Goal: Task Accomplishment & Management: Manage account settings

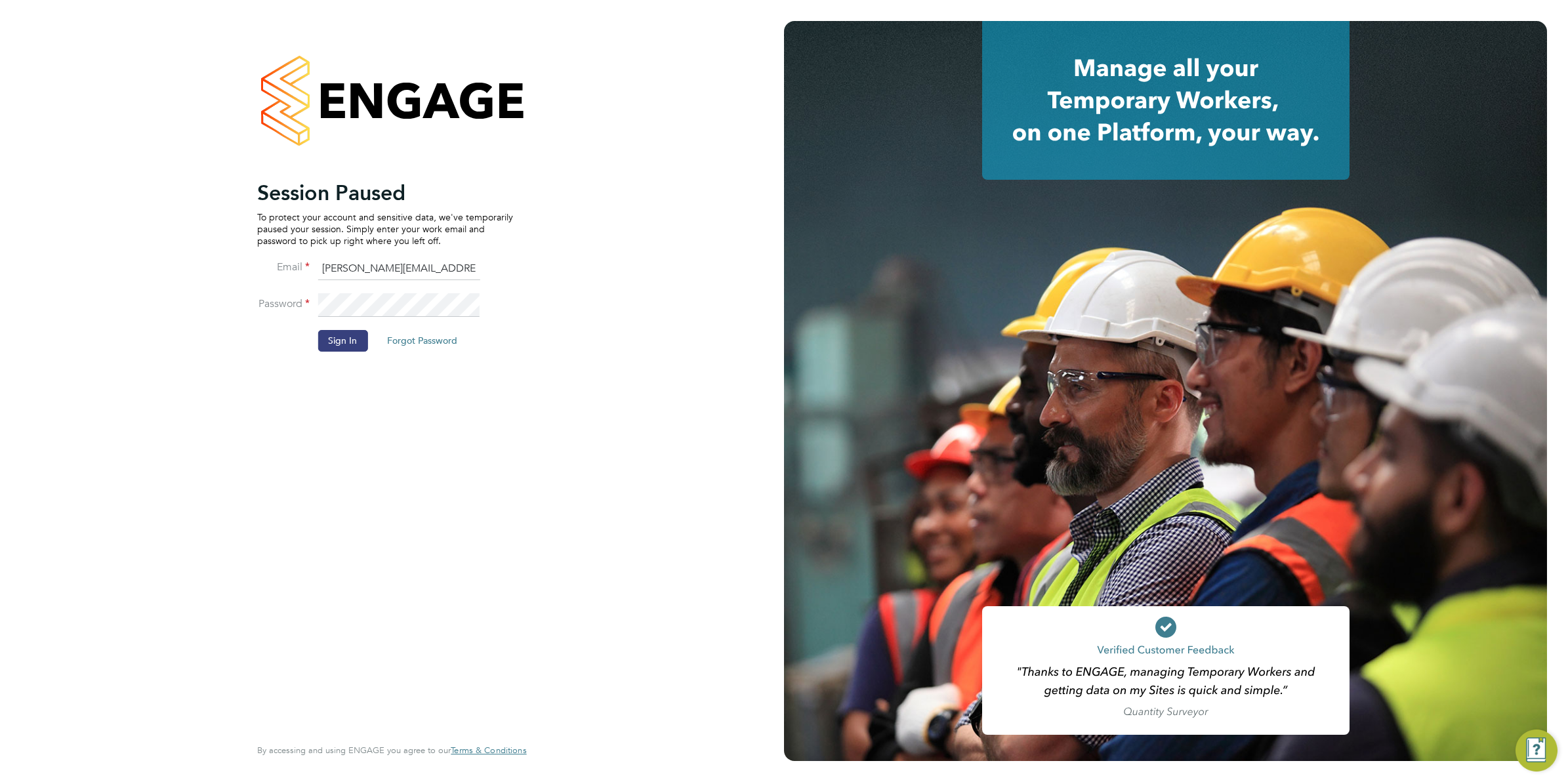
click at [345, 343] on button "Sign In" at bounding box center [342, 340] width 50 height 21
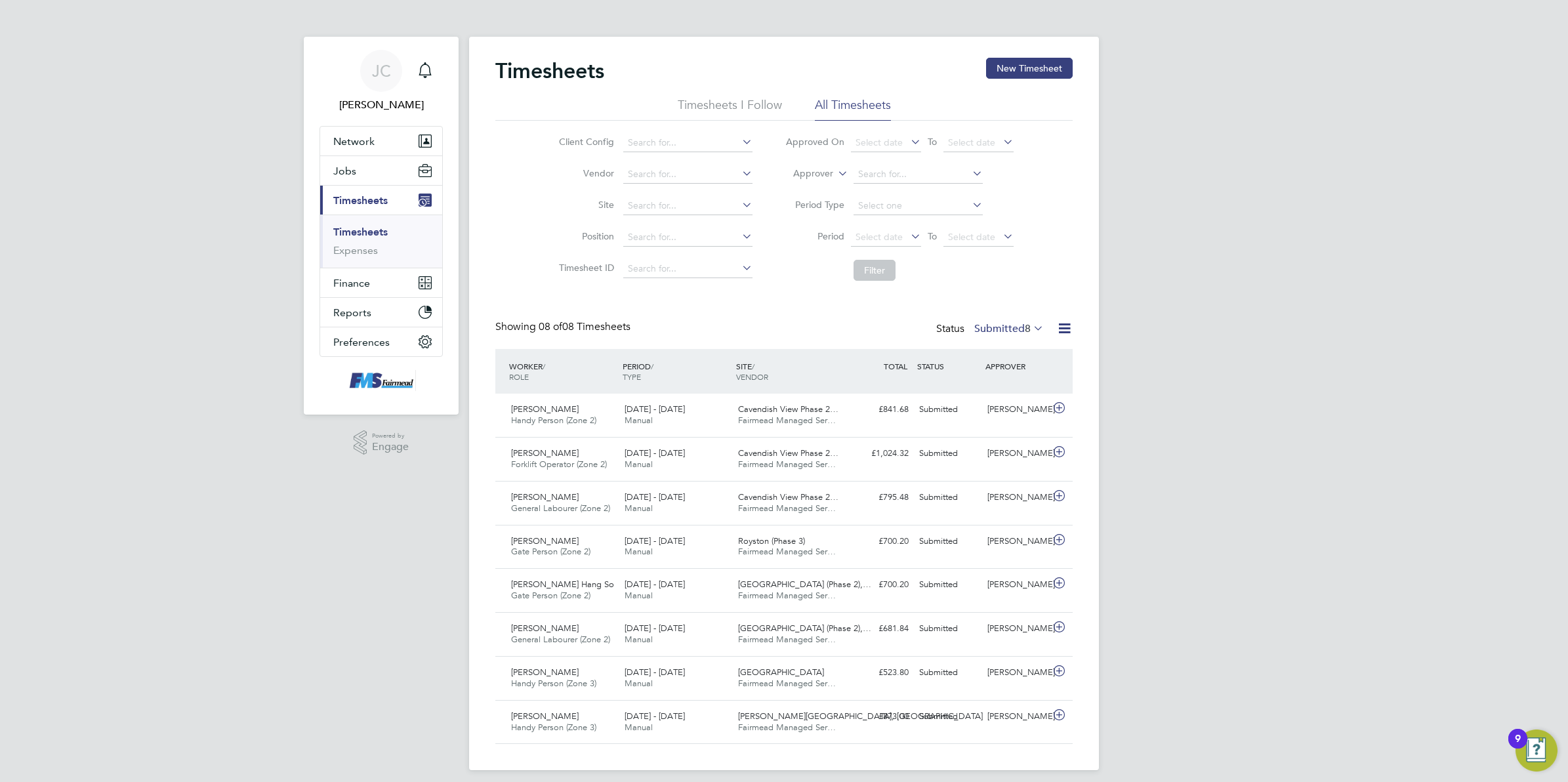
click at [907, 228] on icon at bounding box center [907, 235] width 0 height 18
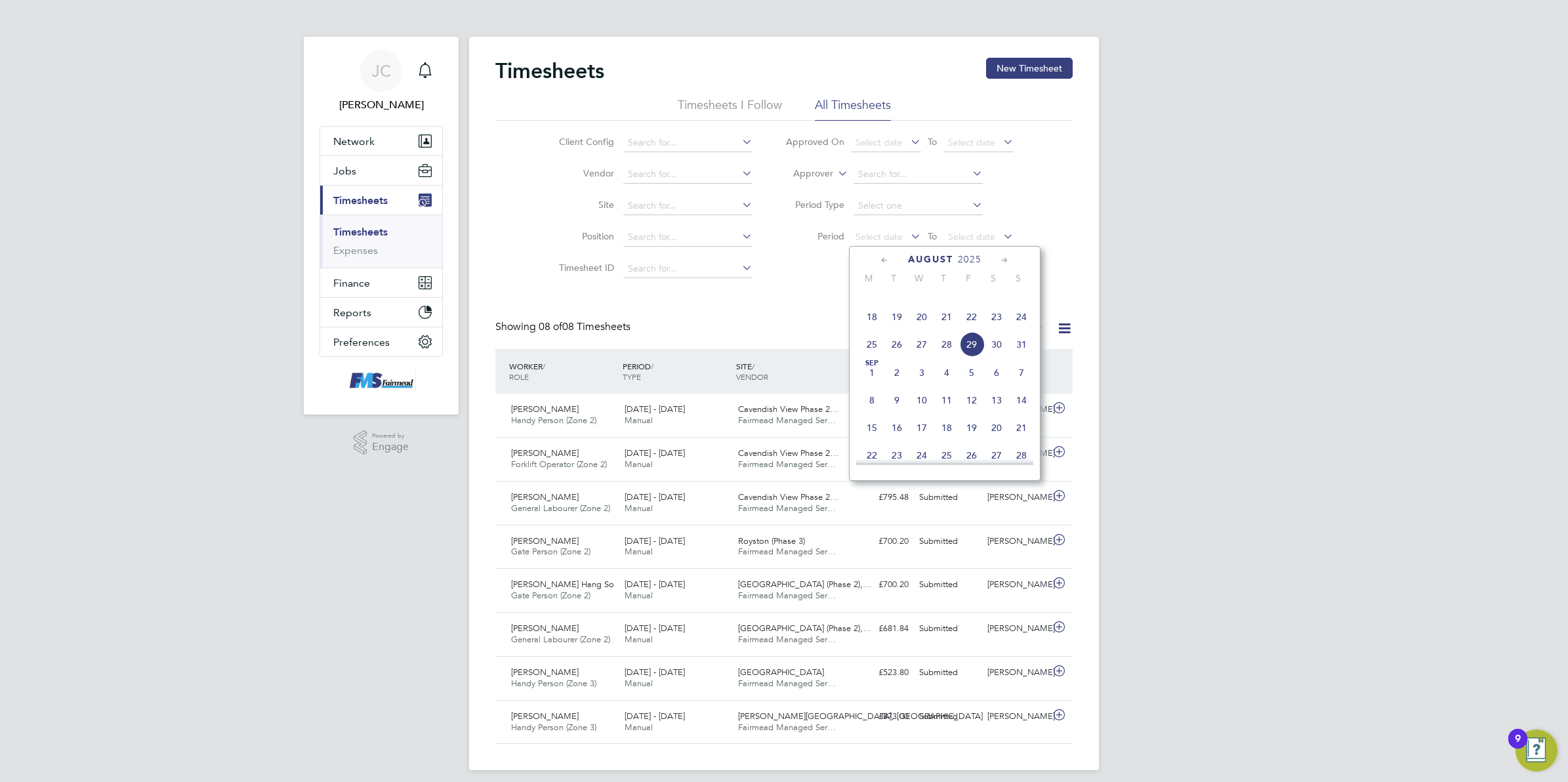
click at [873, 329] on span "18" at bounding box center [871, 316] width 25 height 25
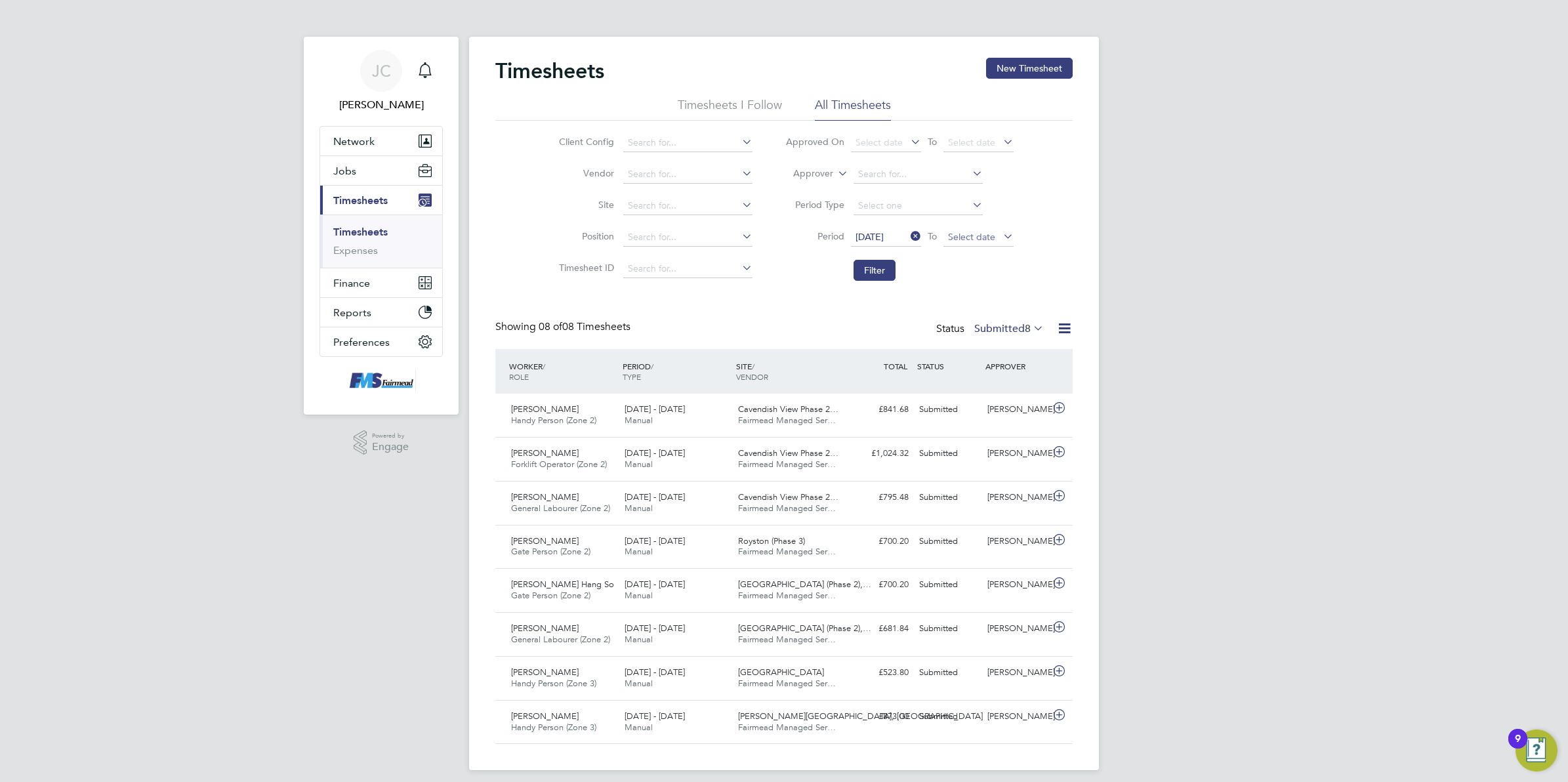
click at [998, 237] on span "Select date" at bounding box center [978, 237] width 70 height 17
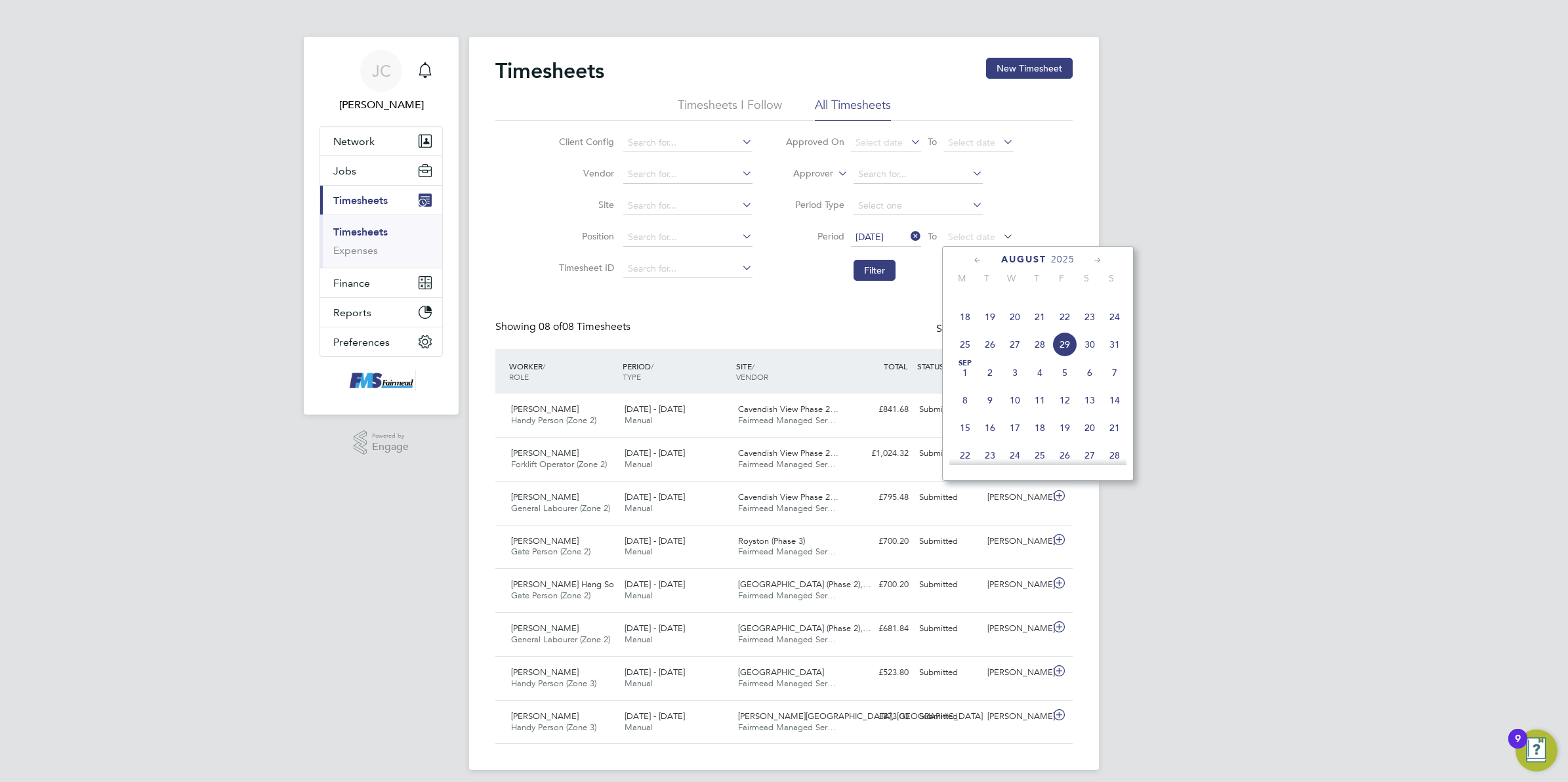
click at [1107, 329] on span "24" at bounding box center [1115, 316] width 25 height 25
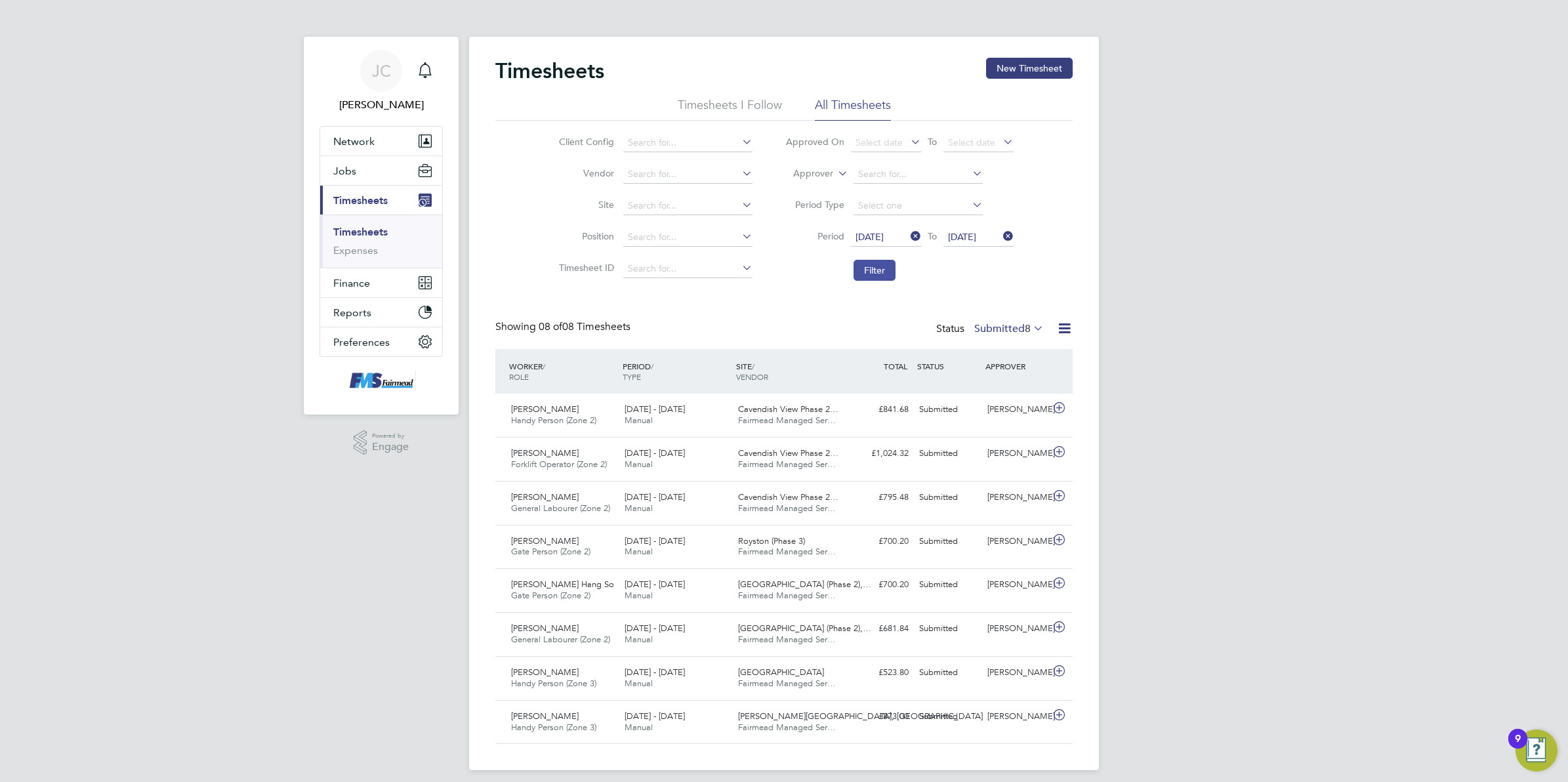
click at [868, 267] on button "Filter" at bounding box center [874, 270] width 42 height 21
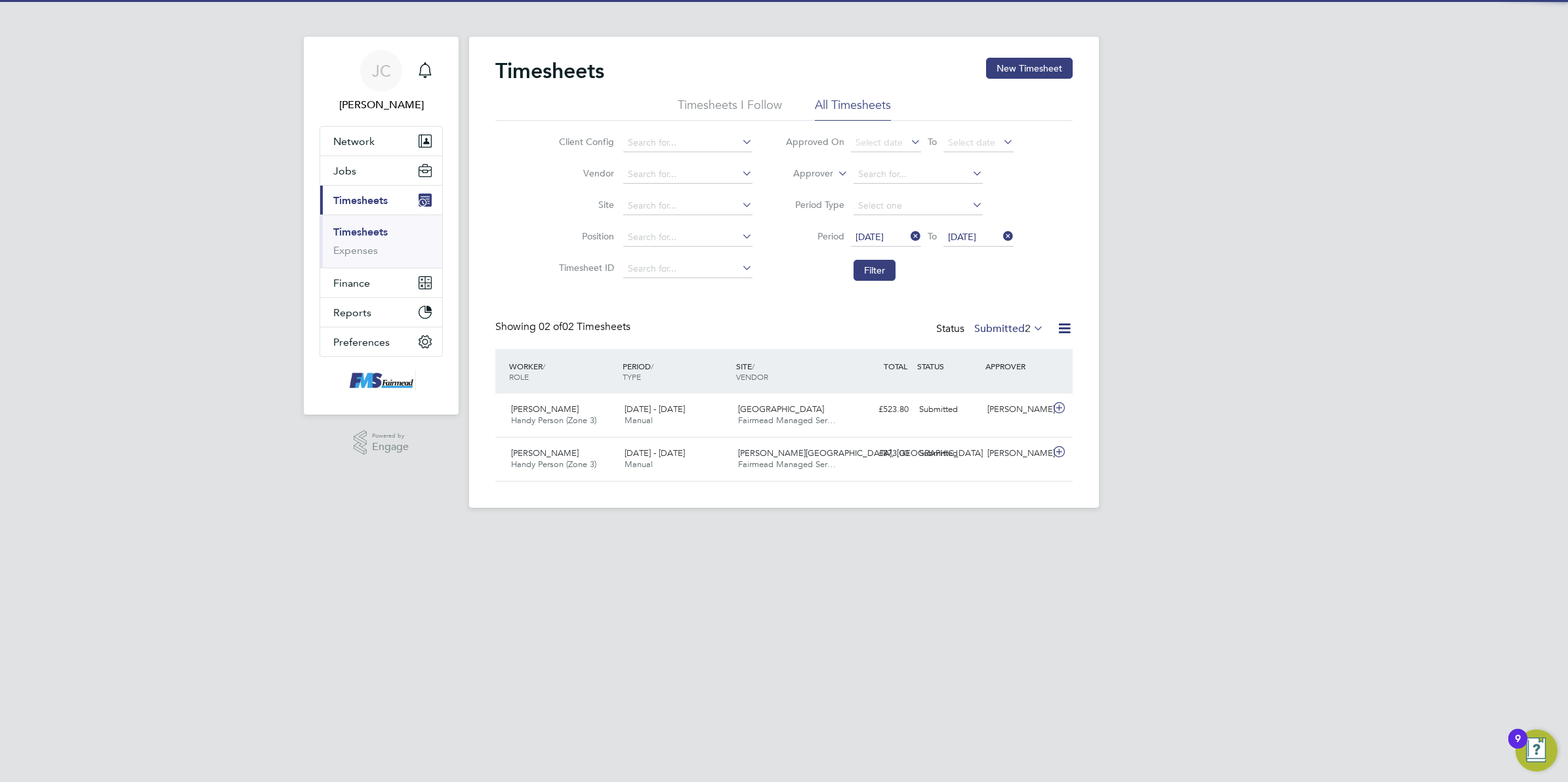
click at [1302, 489] on div "JC Joanne Conway Notifications Applications: Network Team Members Businesses Si…" at bounding box center [784, 264] width 1568 height 529
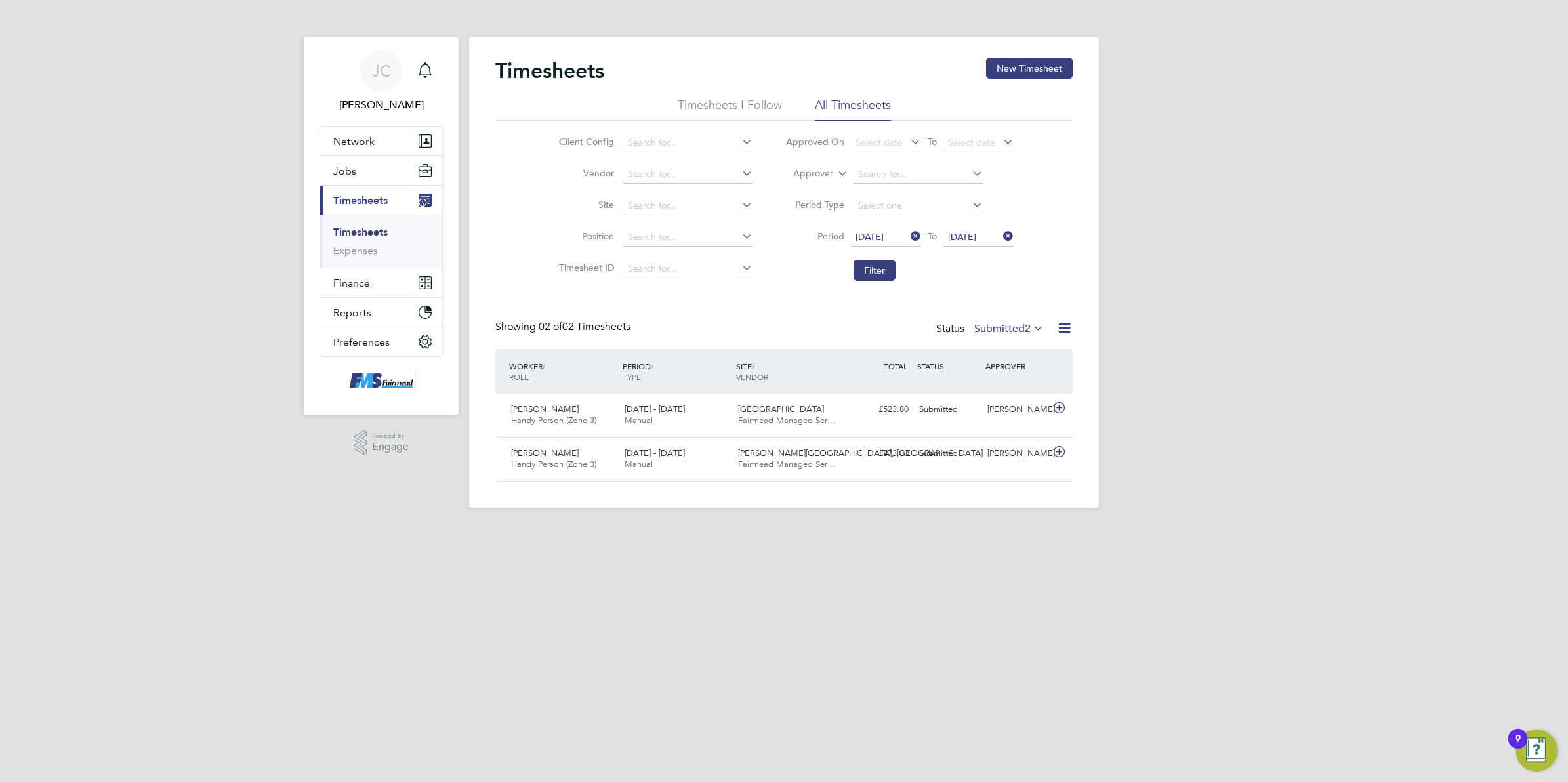
click at [1000, 329] on label "Submitted 2" at bounding box center [1009, 329] width 70 height 13
click at [1002, 408] on li "Approved" at bounding box center [1000, 408] width 60 height 18
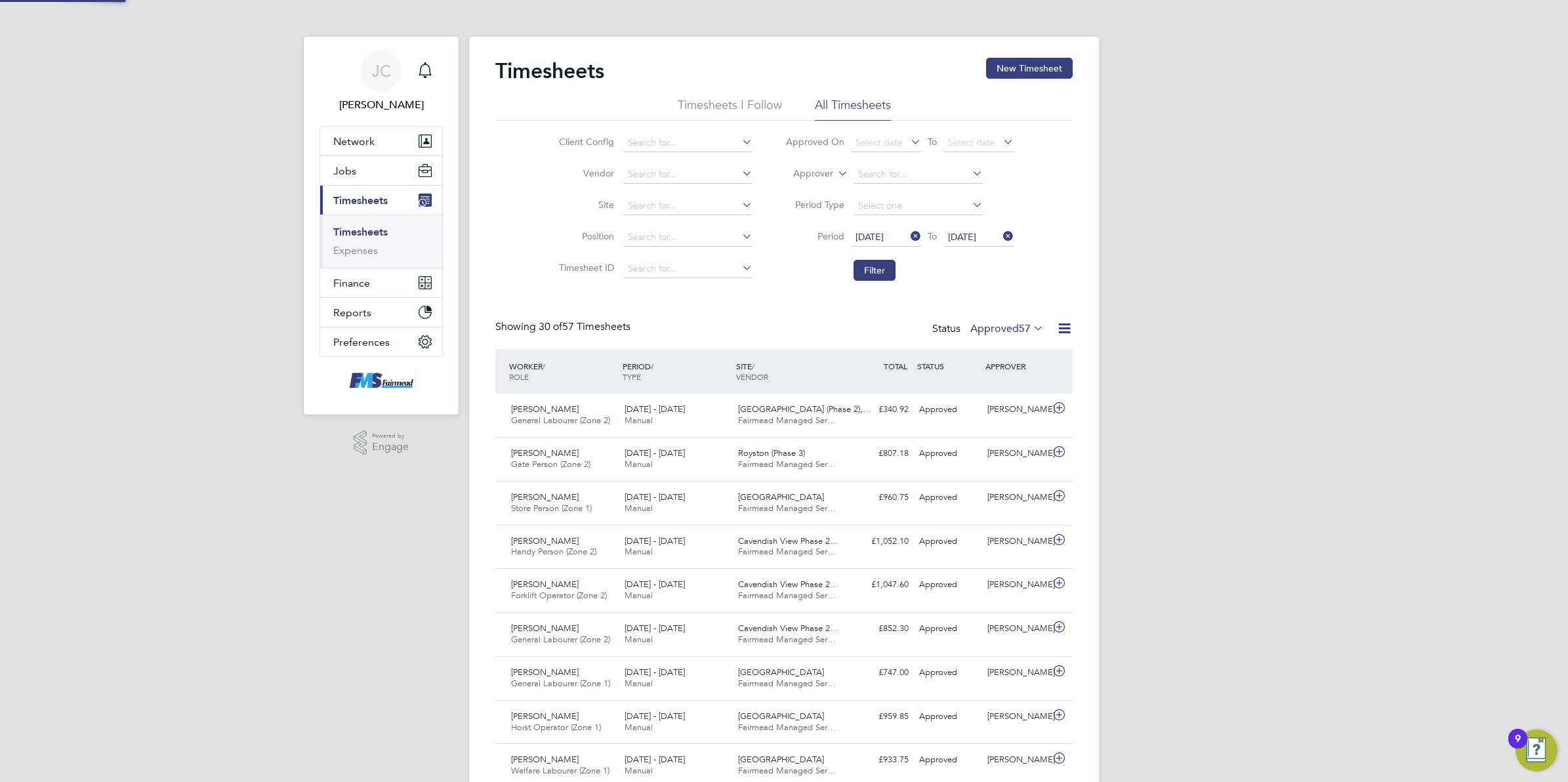
click at [1062, 327] on icon at bounding box center [1064, 328] width 17 height 17
click at [986, 384] on li "Download Timesheets Report" at bounding box center [982, 385] width 174 height 18
